Goal: Navigation & Orientation: Understand site structure

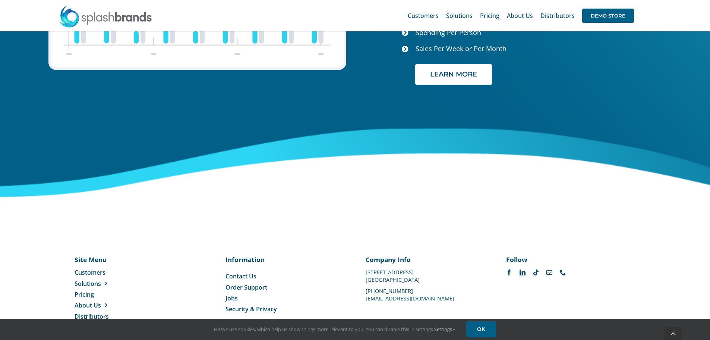
scroll to position [3141, 0]
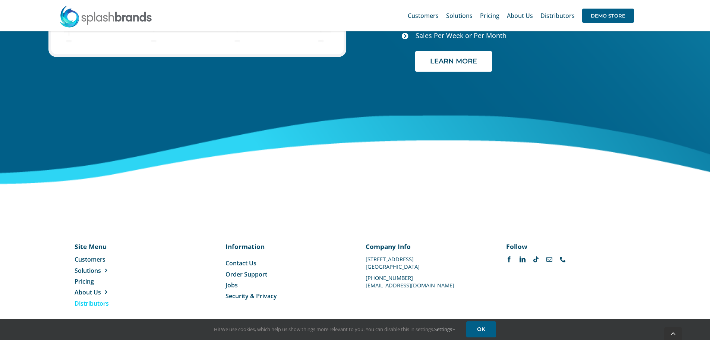
click at [97, 299] on span "Distributors" at bounding box center [92, 303] width 34 height 8
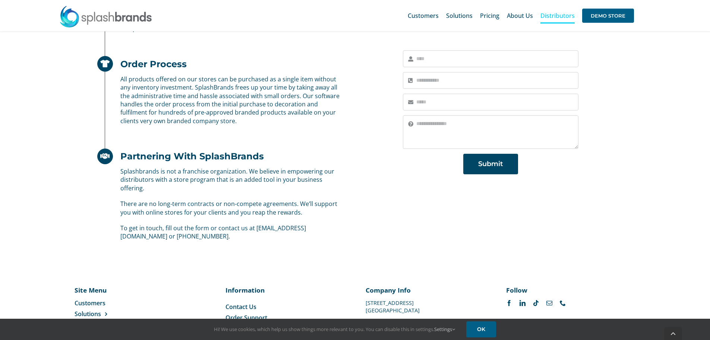
scroll to position [462, 0]
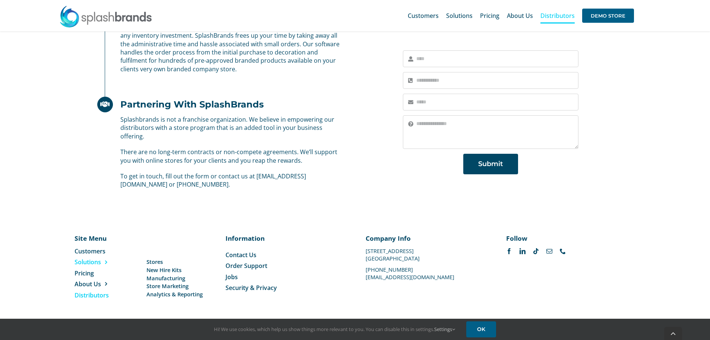
click at [79, 262] on span "Solutions" at bounding box center [88, 262] width 26 height 8
click at [89, 281] on span "About Us" at bounding box center [88, 284] width 26 height 8
click at [156, 283] on span "Our Story" at bounding box center [159, 284] width 25 height 8
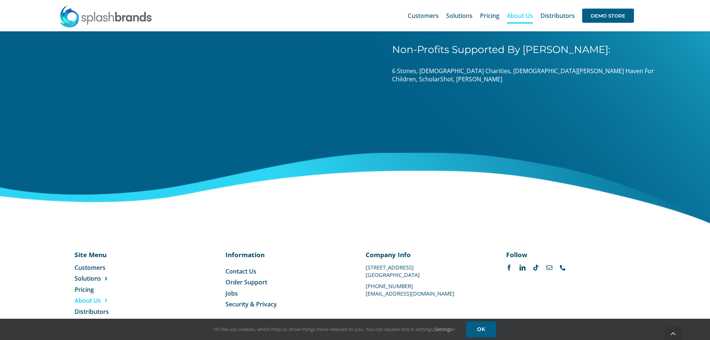
scroll to position [1168, 0]
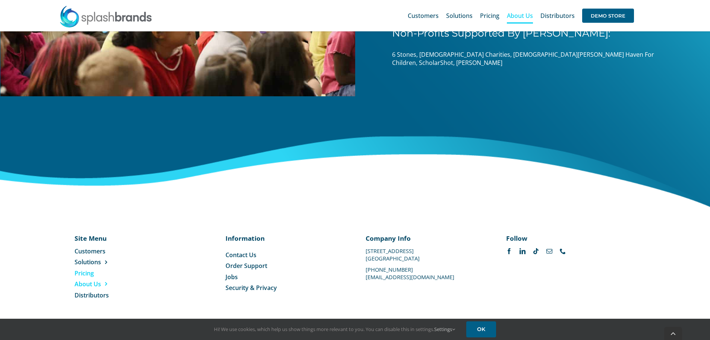
click at [79, 271] on span "Pricing" at bounding box center [84, 273] width 19 height 8
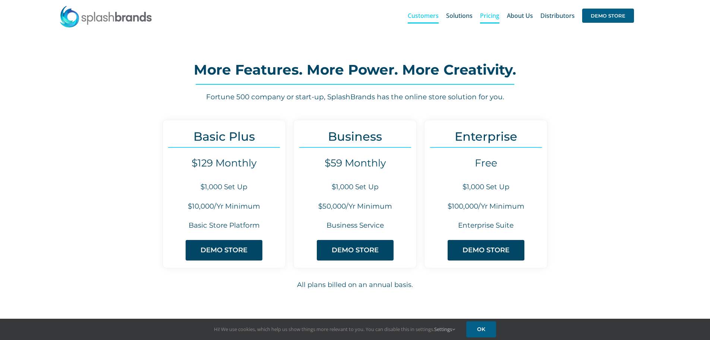
click at [420, 19] on span "Customers" at bounding box center [423, 16] width 31 height 6
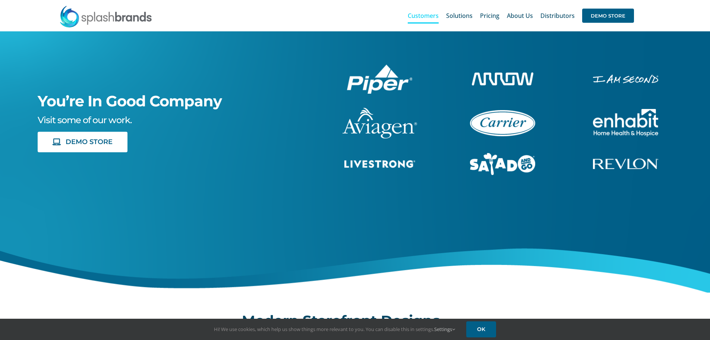
click at [612, 79] on img "enhabit-stacked-white" at bounding box center [625, 79] width 65 height 9
click at [110, 19] on img at bounding box center [105, 16] width 93 height 22
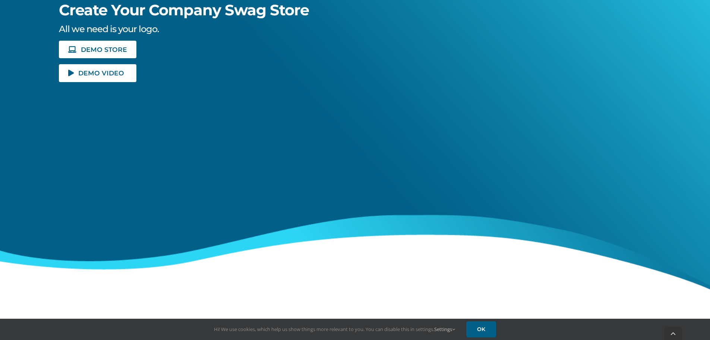
scroll to position [186, 0]
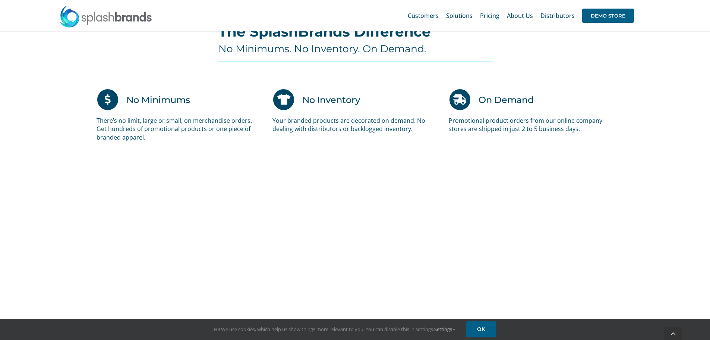
scroll to position [485, 0]
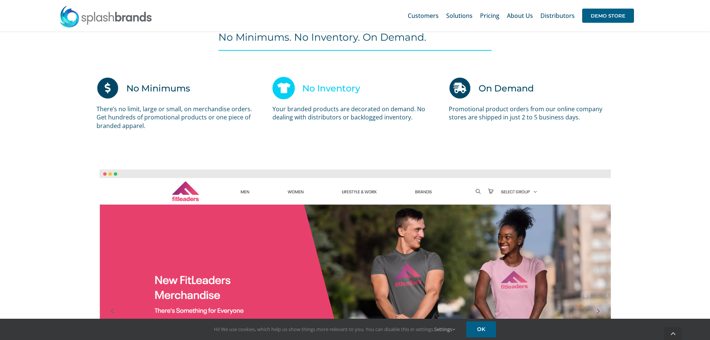
click at [332, 91] on h3 "No Inventory" at bounding box center [331, 88] width 58 height 22
click at [285, 88] on icon at bounding box center [284, 88] width 22 height 22
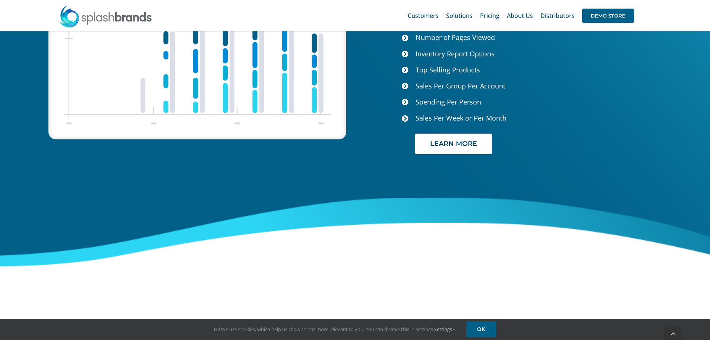
scroll to position [3141, 0]
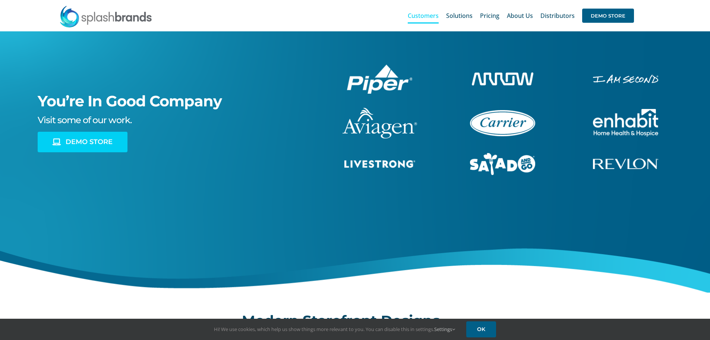
click at [90, 146] on link "DEMO STORE" at bounding box center [83, 142] width 90 height 21
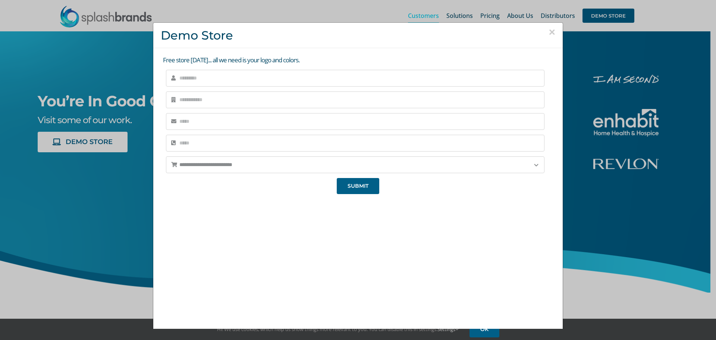
click at [549, 32] on button "×" at bounding box center [552, 31] width 7 height 11
